Goal: Manage account settings

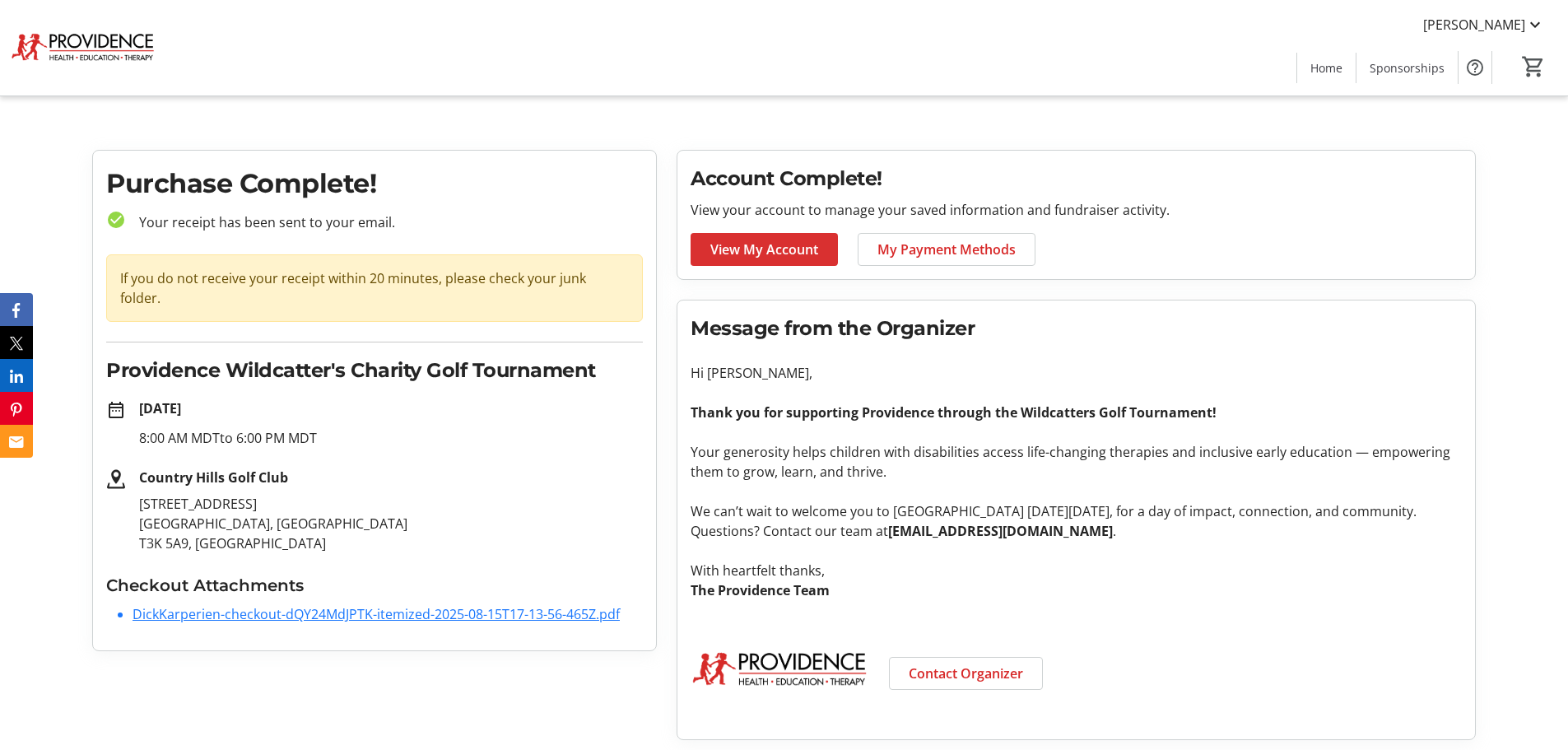
click at [799, 250] on span "View My Account" at bounding box center [764, 249] width 108 height 20
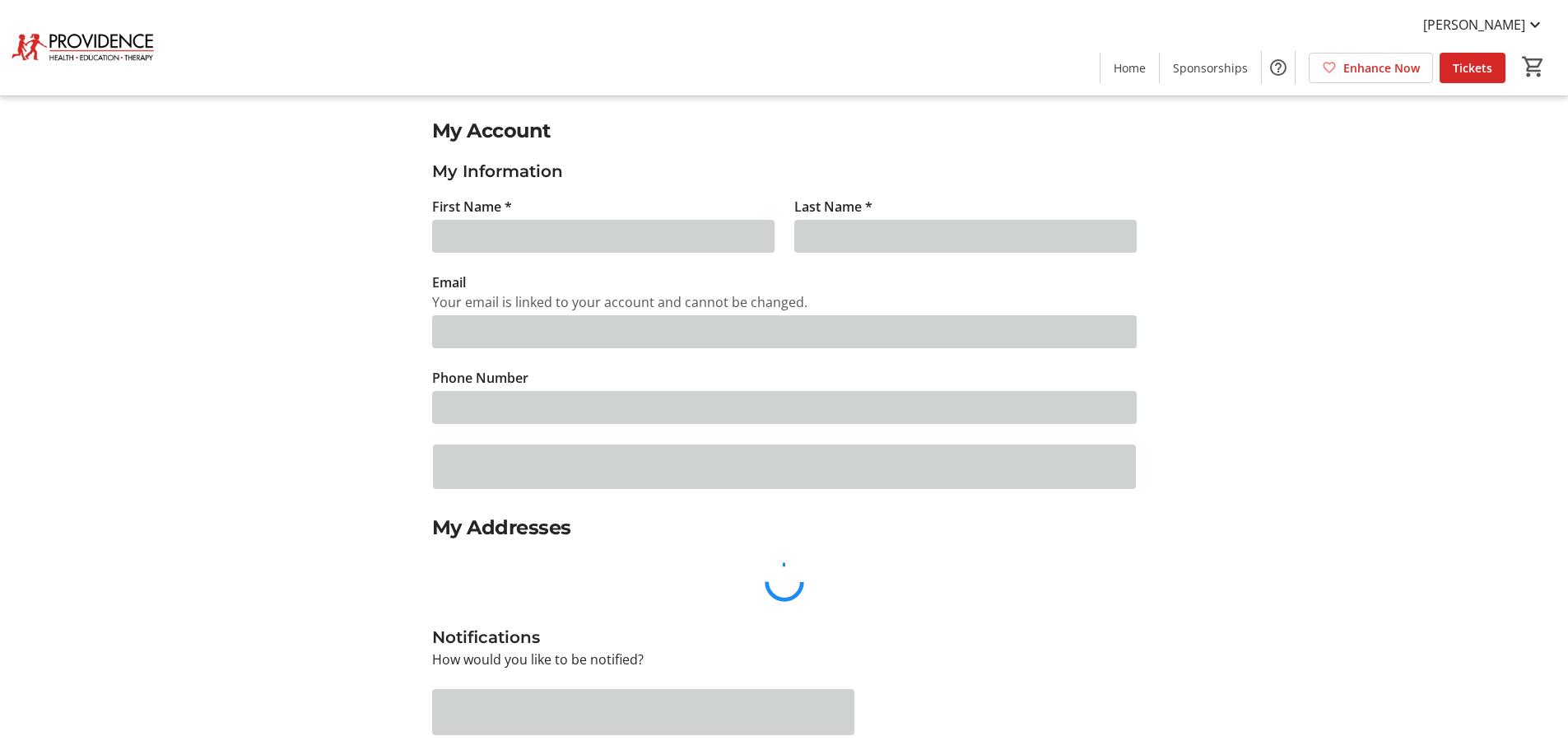
type input "Dick"
type input "Karperien"
type input "[EMAIL_ADDRESS][DOMAIN_NAME]"
type input "[PHONE_NUMBER]"
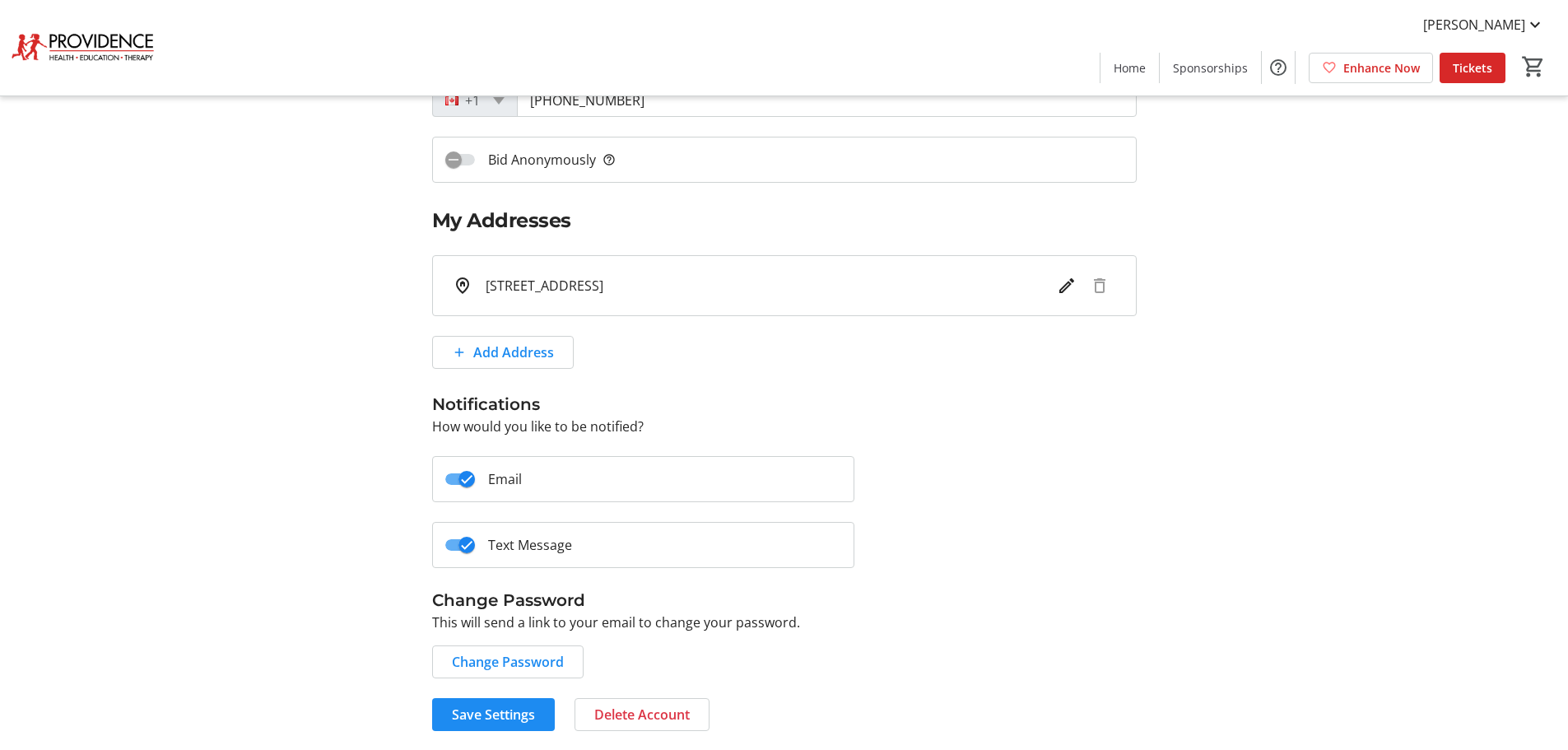
scroll to position [308, 0]
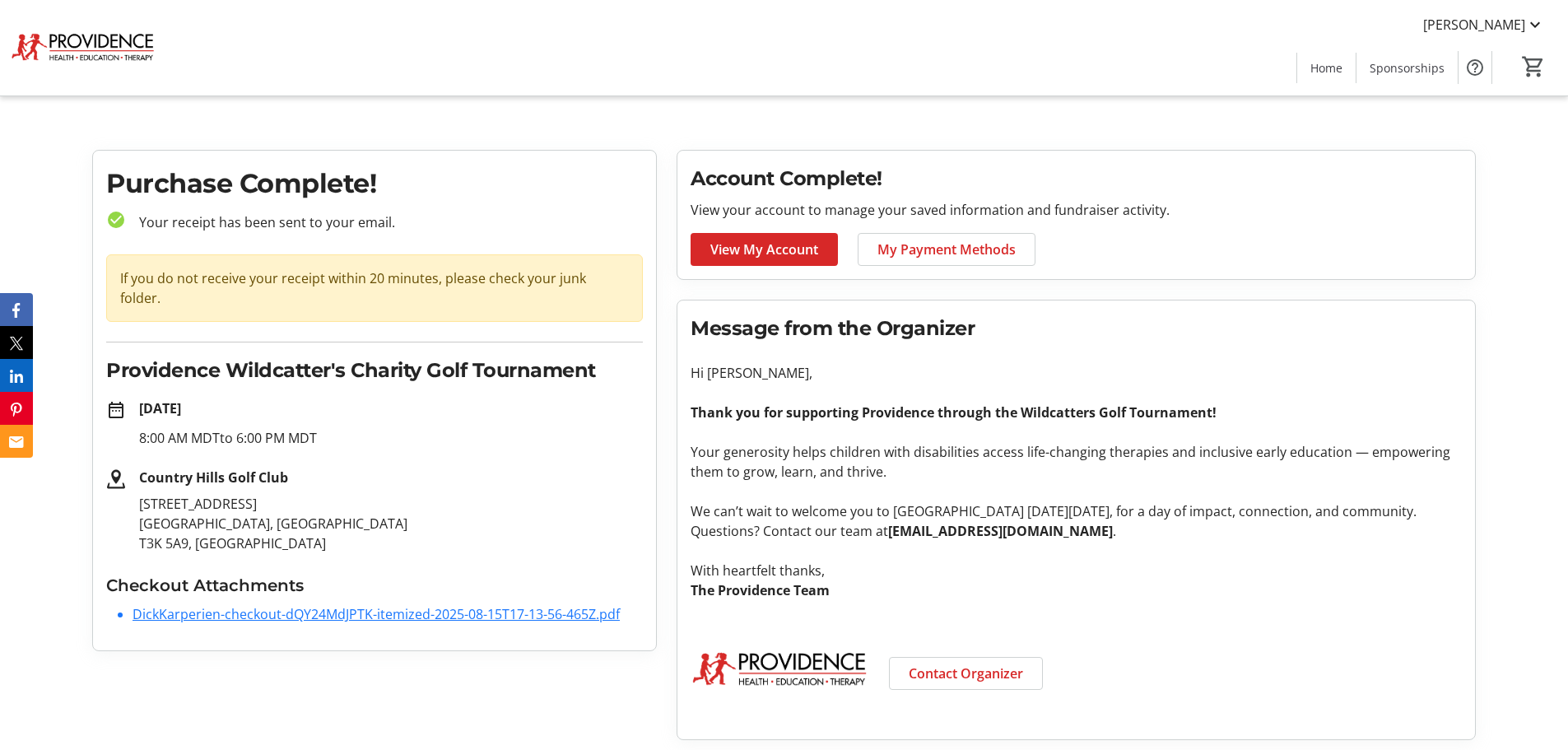
click at [287, 606] on link "DickKarperien-checkout-dQY24MdJPTK-itemized-2025-08-15T17-13-56-465Z.pdf" at bounding box center [376, 614] width 487 height 18
